Goal: Task Accomplishment & Management: Manage account settings

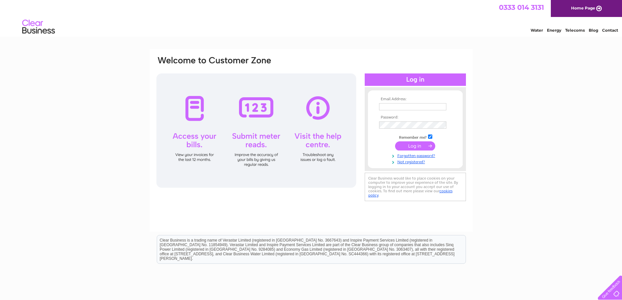
type input "invoices@ranagroup.co.uk"
click at [416, 146] on input "submit" at bounding box center [415, 145] width 40 height 9
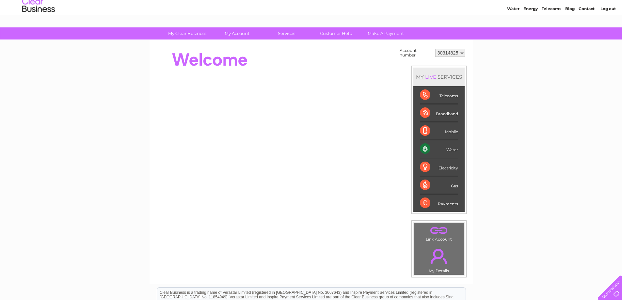
scroll to position [33, 0]
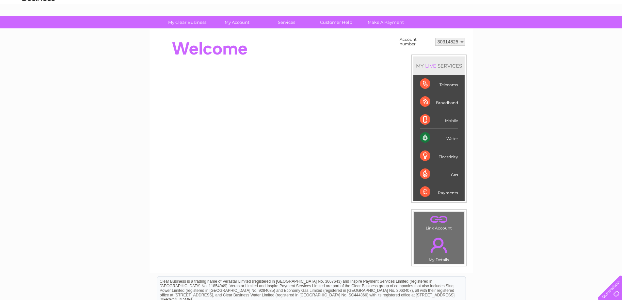
click at [452, 43] on select "30314825" at bounding box center [450, 42] width 30 height 8
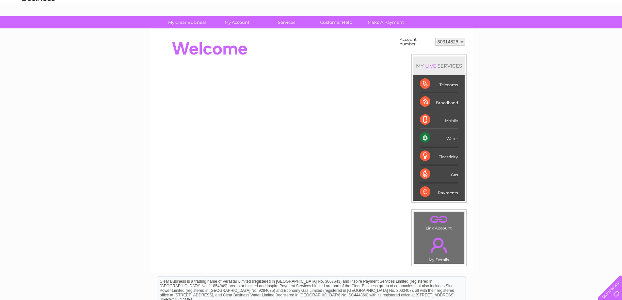
click at [452, 43] on select "30314825" at bounding box center [450, 42] width 30 height 8
click at [483, 54] on div "My Clear Business Login Details My Details My Preferences Link Account My Accou…" at bounding box center [311, 200] width 622 height 368
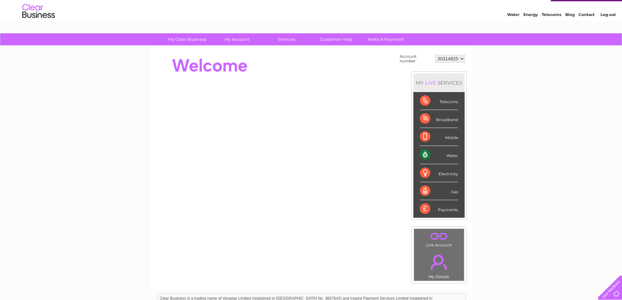
scroll to position [0, 0]
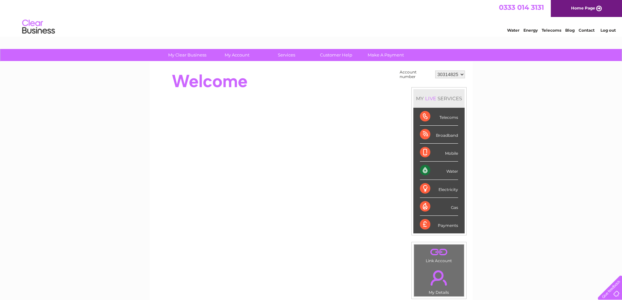
click at [457, 75] on select "30314825" at bounding box center [450, 75] width 30 height 8
click at [611, 29] on link "Log out" at bounding box center [607, 30] width 15 height 5
